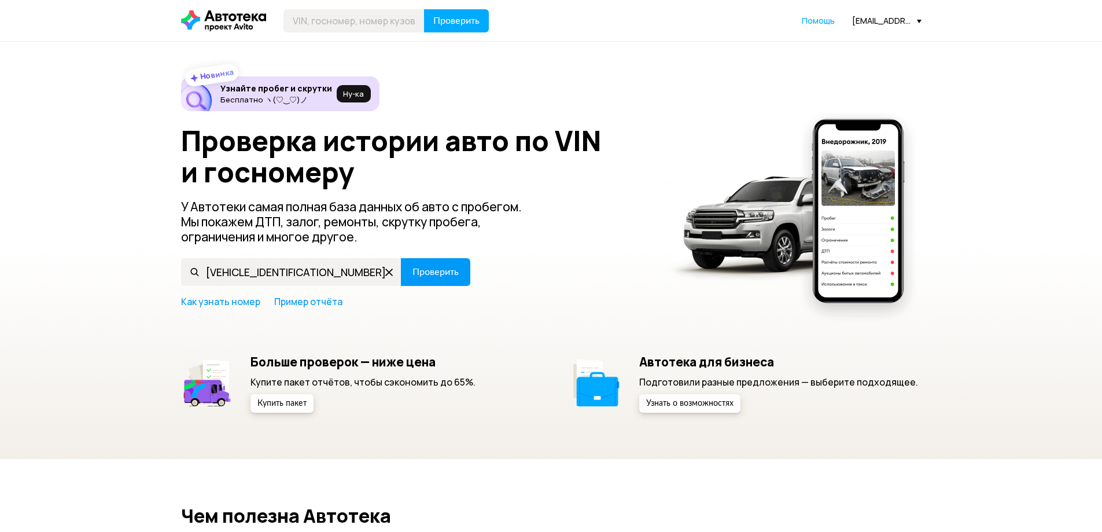
type input "[VEHICLE_IDENTIFICATION_NUMBER]"
click at [443, 262] on button "Проверить" at bounding box center [435, 272] width 69 height 28
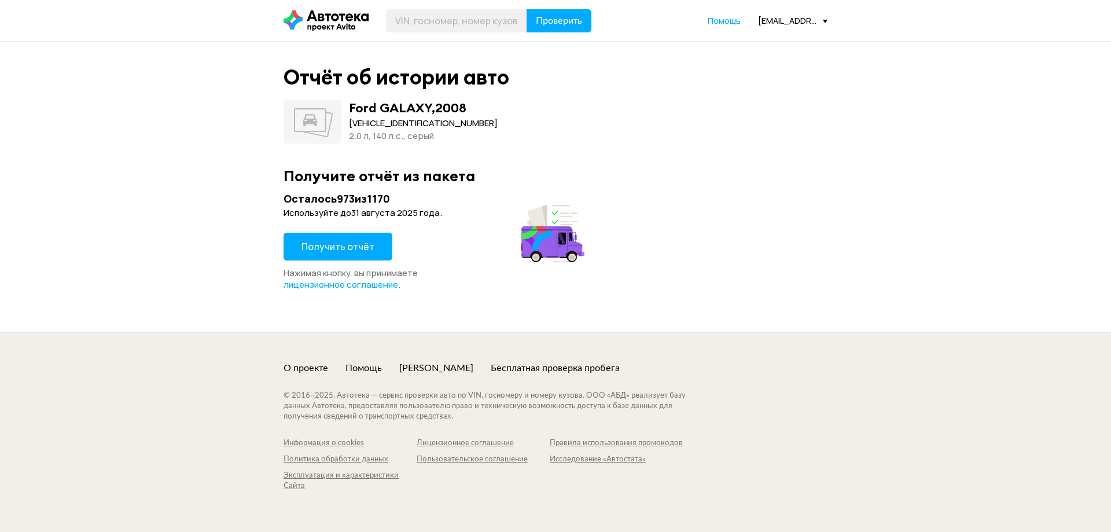
click at [353, 236] on button "Получить отчёт" at bounding box center [338, 247] width 109 height 28
